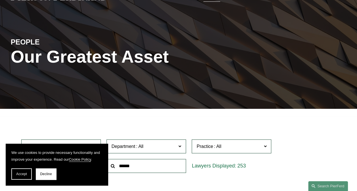
scroll to position [85, 0]
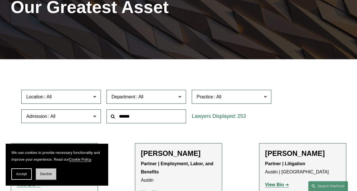
click at [49, 175] on span "Decline" at bounding box center [46, 174] width 12 height 4
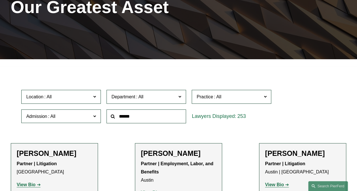
click at [154, 120] on input "text" at bounding box center [145, 117] width 79 height 14
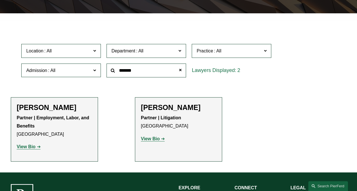
scroll to position [142, 0]
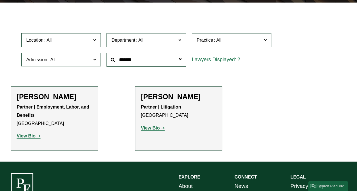
type input "*******"
click at [156, 131] on strong "View Bio" at bounding box center [150, 128] width 19 height 5
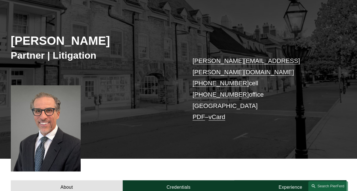
scroll to position [57, 0]
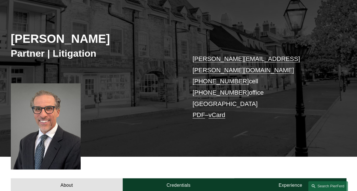
click at [197, 112] on link "PDF" at bounding box center [198, 115] width 12 height 7
